Goal: Information Seeking & Learning: Learn about a topic

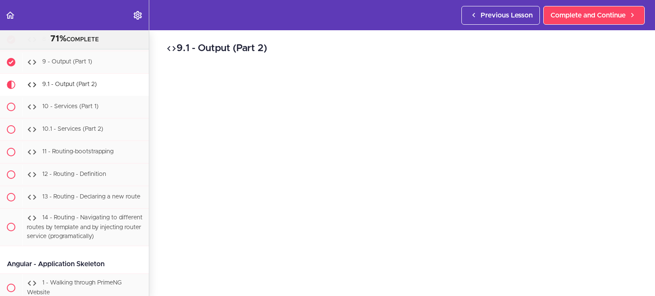
scroll to position [68, 0]
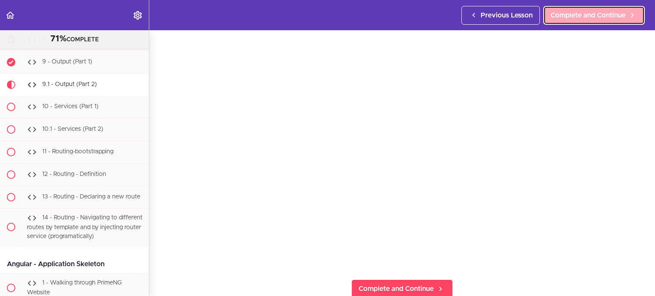
click at [567, 21] on link "Complete and Continue" at bounding box center [593, 15] width 101 height 19
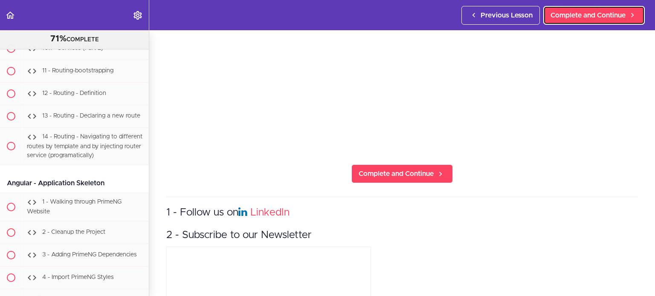
scroll to position [243, 0]
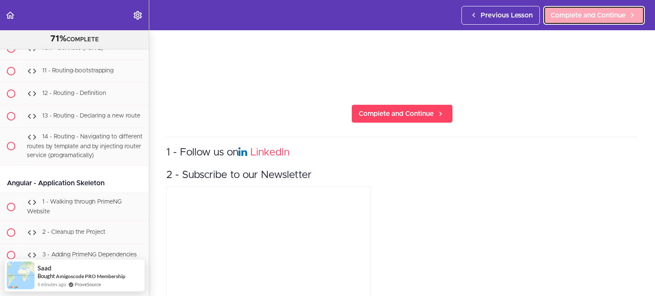
click at [600, 17] on span "Complete and Continue" at bounding box center [587, 15] width 75 height 10
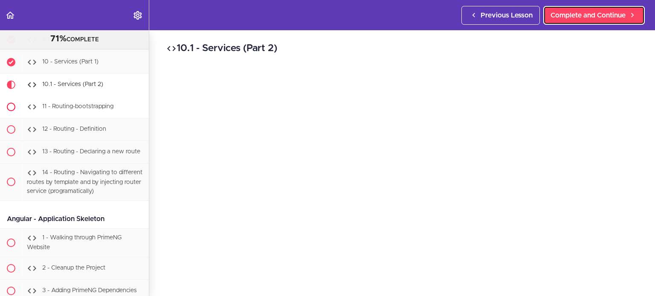
scroll to position [16166, 0]
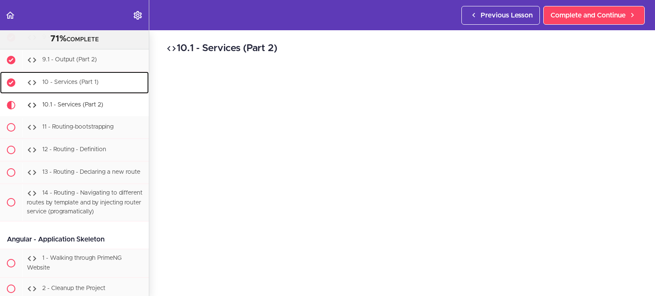
click at [62, 79] on span "10 - Services (Part 1)" at bounding box center [70, 82] width 56 height 6
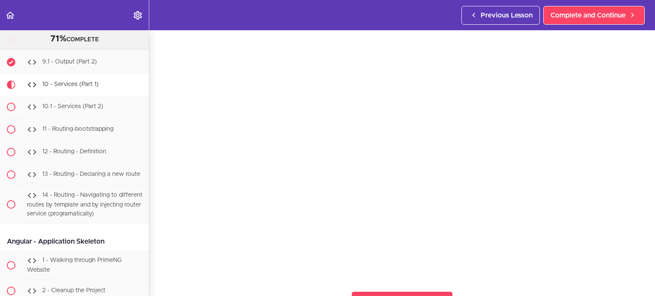
scroll to position [53, 0]
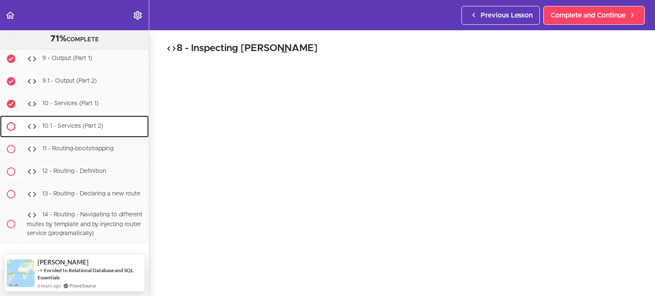
click at [7, 122] on span at bounding box center [11, 126] width 9 height 9
click at [67, 123] on span "10.1 - Services (Part 2)" at bounding box center [72, 126] width 61 height 6
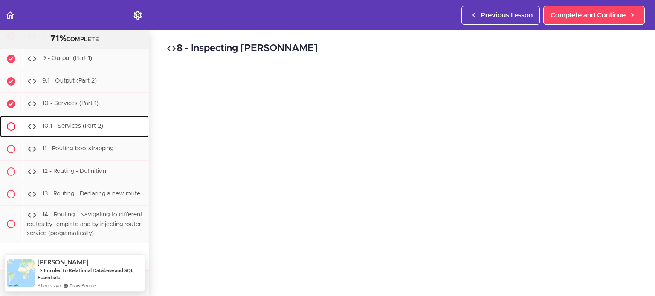
click at [67, 123] on span "10.1 - Services (Part 2)" at bounding box center [72, 126] width 61 height 6
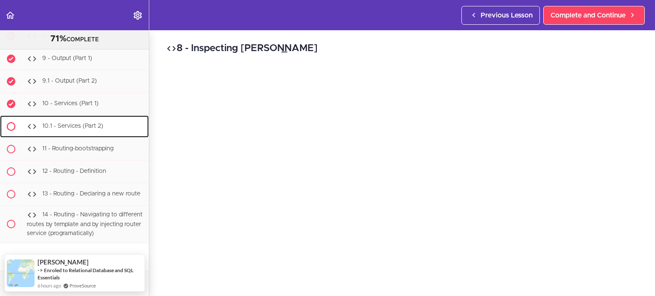
click at [67, 123] on span "10.1 - Services (Part 2)" at bounding box center [72, 126] width 61 height 6
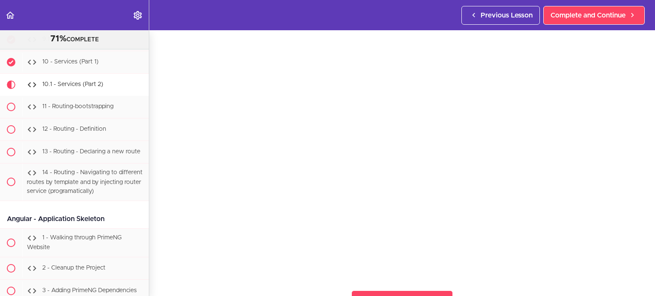
scroll to position [59, 0]
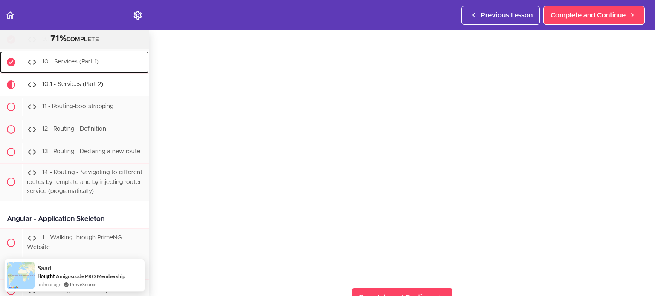
click at [84, 59] on span "10 - Services (Part 1)" at bounding box center [70, 62] width 56 height 6
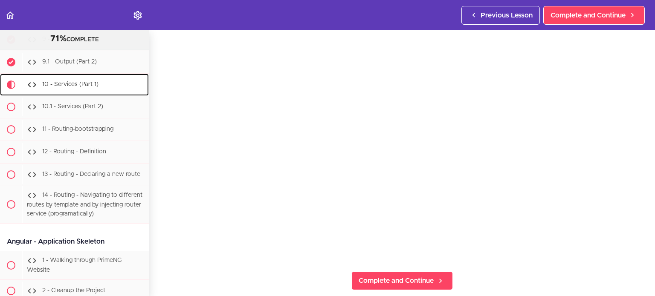
scroll to position [77, 0]
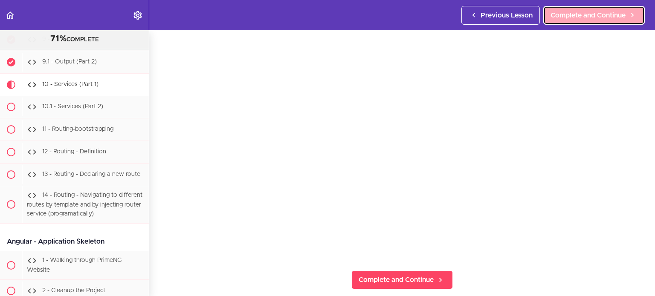
click at [612, 23] on link "Complete and Continue" at bounding box center [593, 15] width 101 height 19
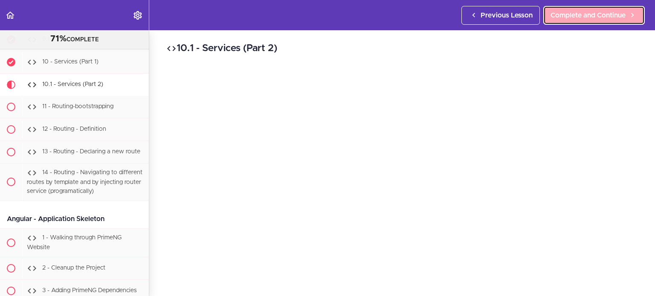
click at [568, 16] on span "Complete and Continue" at bounding box center [587, 15] width 75 height 10
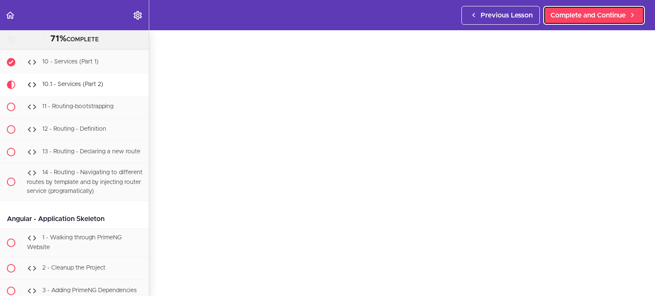
scroll to position [30, 0]
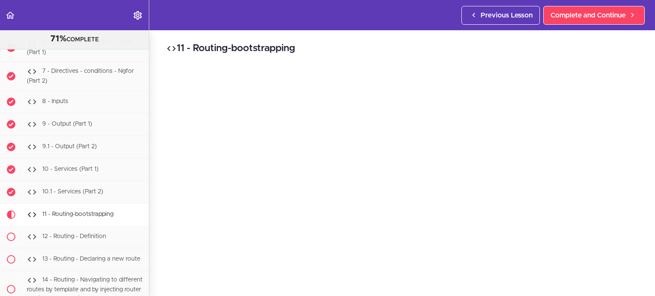
scroll to position [29, 0]
click at [346, 29] on header "Autoplay Autocomplete Previous Lesson Complete and Continue" at bounding box center [327, 15] width 655 height 30
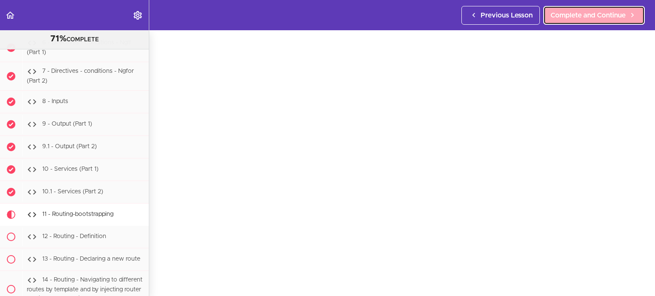
click at [602, 18] on span "Complete and Continue" at bounding box center [587, 15] width 75 height 10
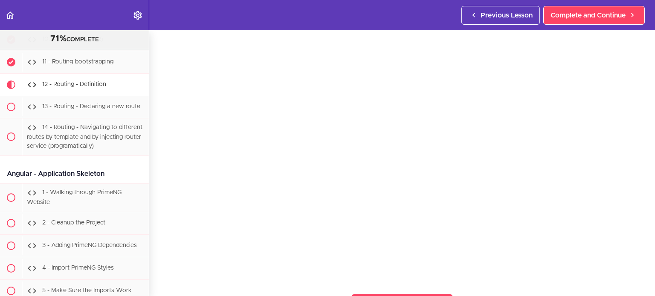
scroll to position [53, 0]
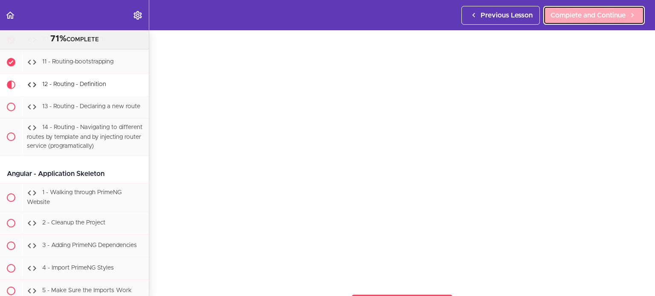
click at [575, 14] on span "Complete and Continue" at bounding box center [587, 15] width 75 height 10
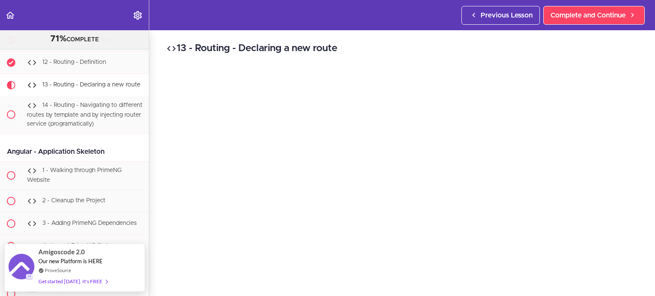
scroll to position [70, 0]
